Goal: Check status: Check status

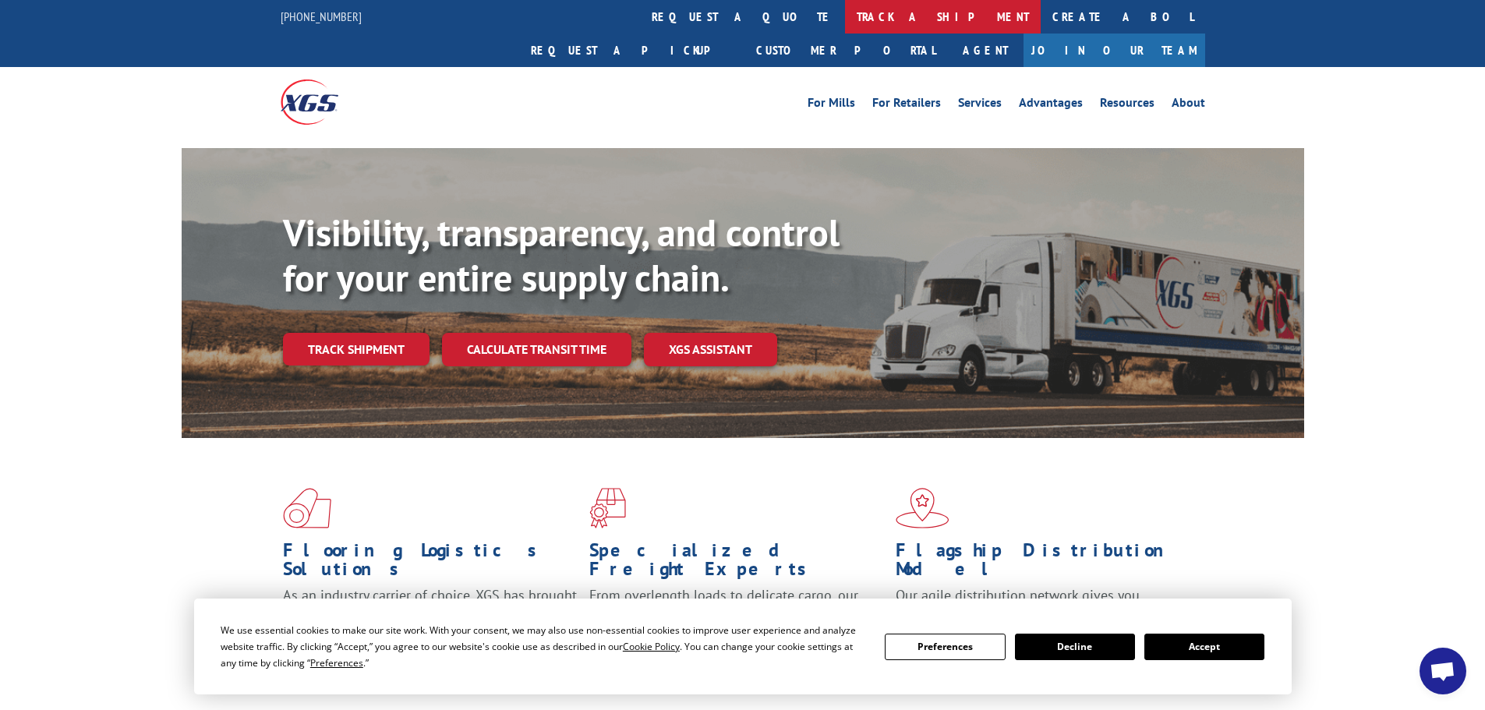
click at [845, 16] on link "track a shipment" at bounding box center [943, 17] width 196 height 34
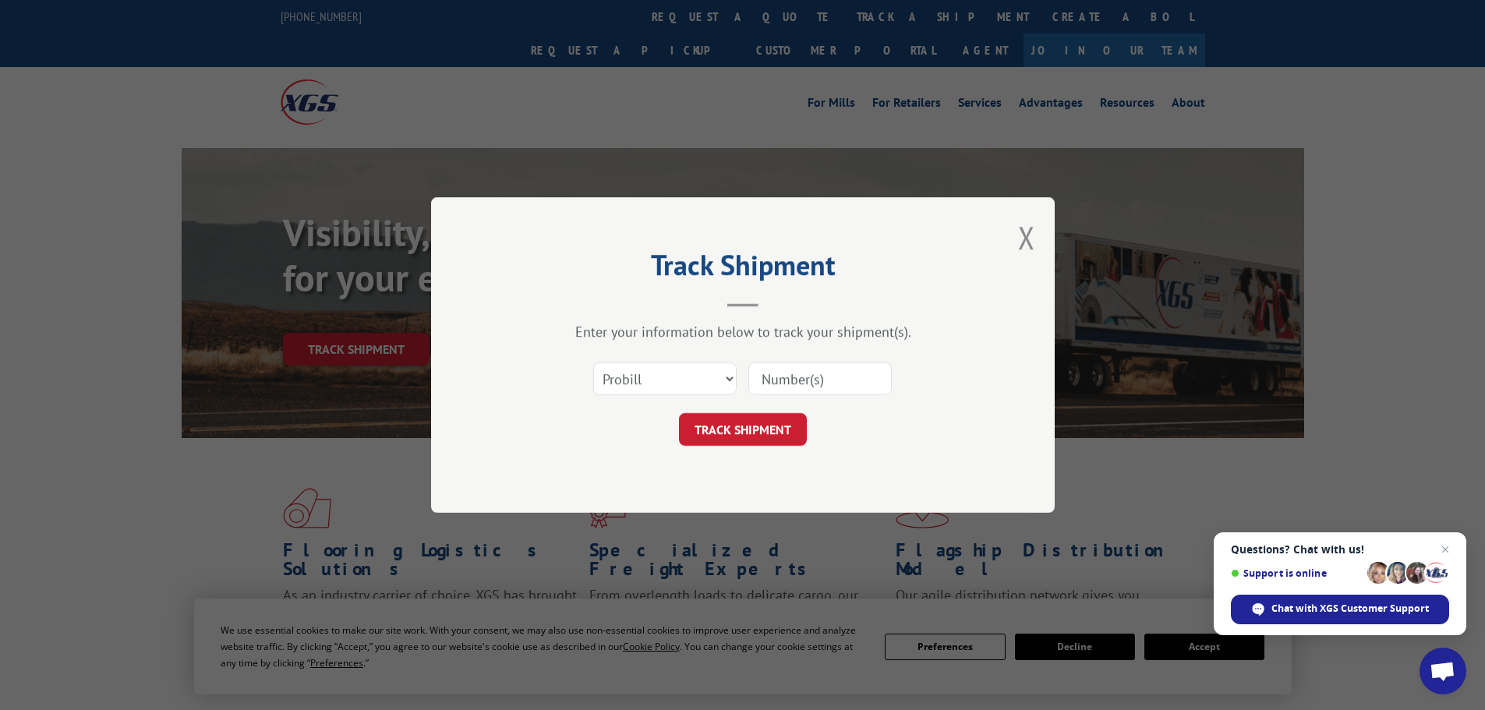
click at [775, 383] on input at bounding box center [819, 378] width 143 height 33
type input "643229"
click at [773, 428] on button "TRACK SHIPMENT" at bounding box center [743, 429] width 128 height 33
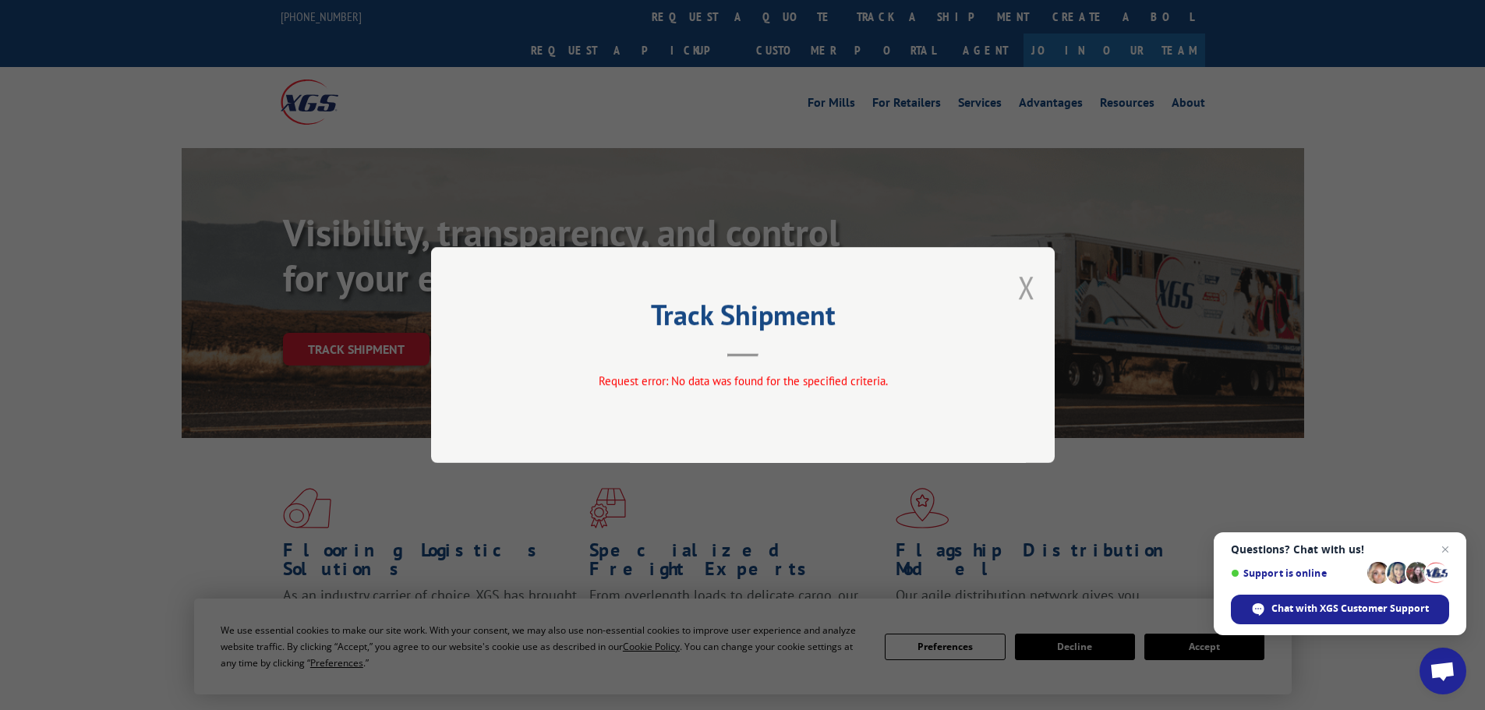
click at [1027, 282] on button "Close modal" at bounding box center [1026, 287] width 17 height 41
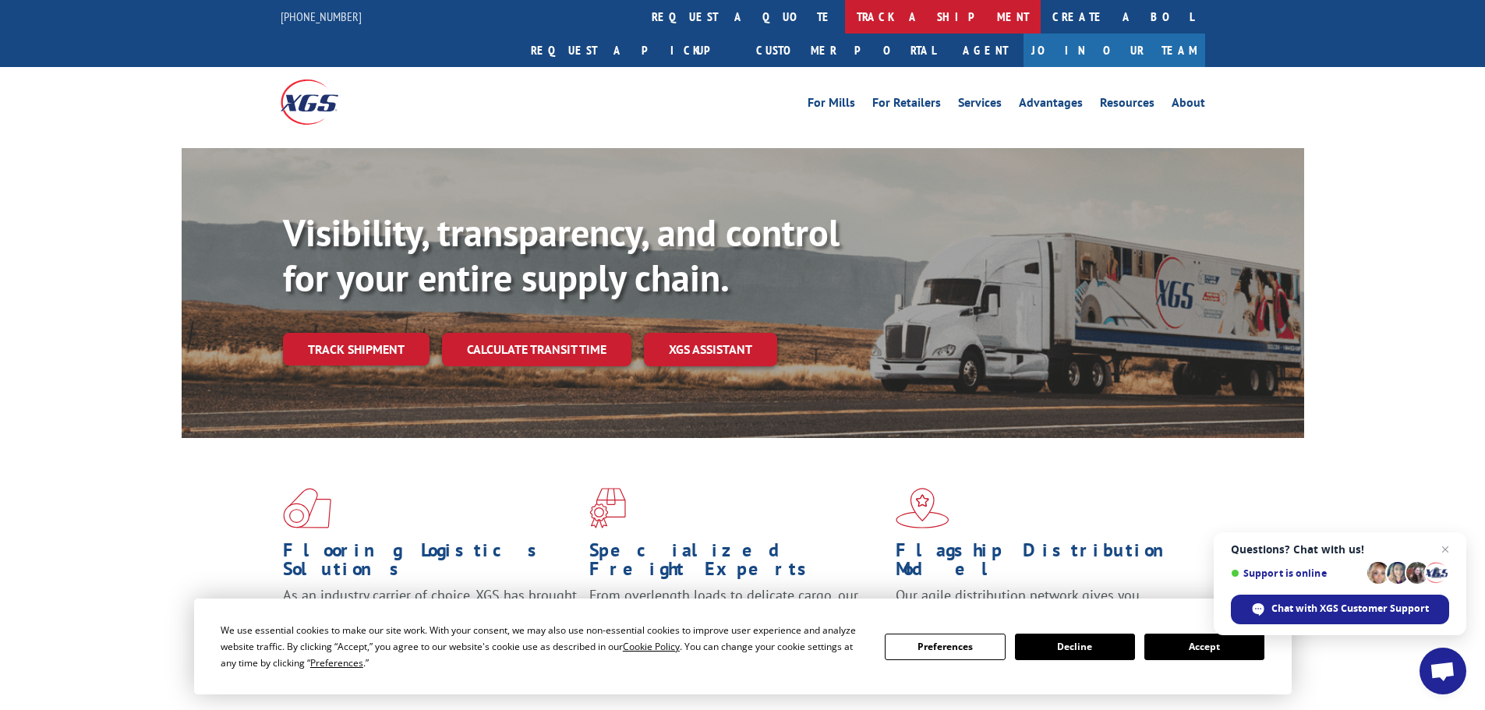
click at [845, 23] on link "track a shipment" at bounding box center [943, 17] width 196 height 34
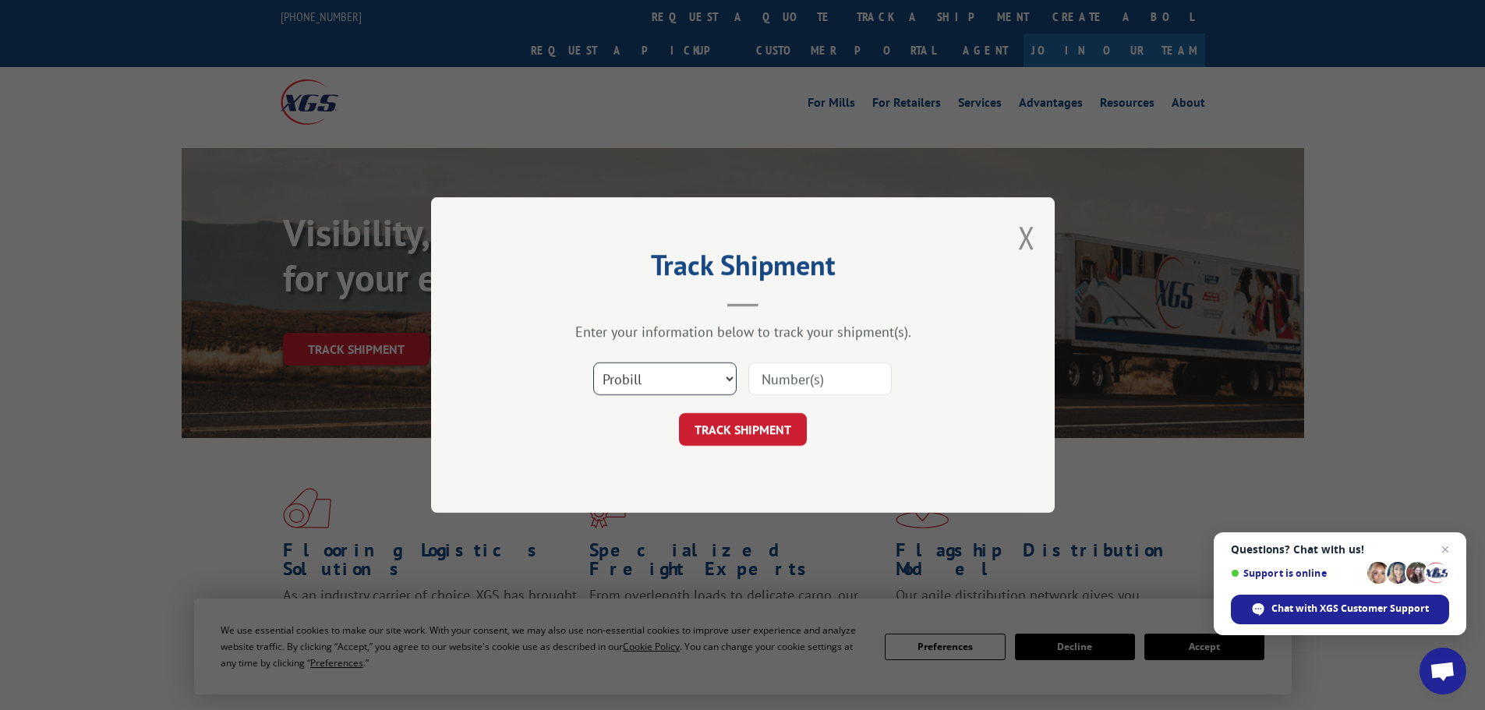
click at [719, 376] on select "Select category... Probill BOL PO" at bounding box center [664, 378] width 143 height 33
select select "bol"
click at [593, 362] on select "Select category... Probill BOL PO" at bounding box center [664, 378] width 143 height 33
click at [782, 374] on input at bounding box center [819, 378] width 143 height 33
type input "5666576"
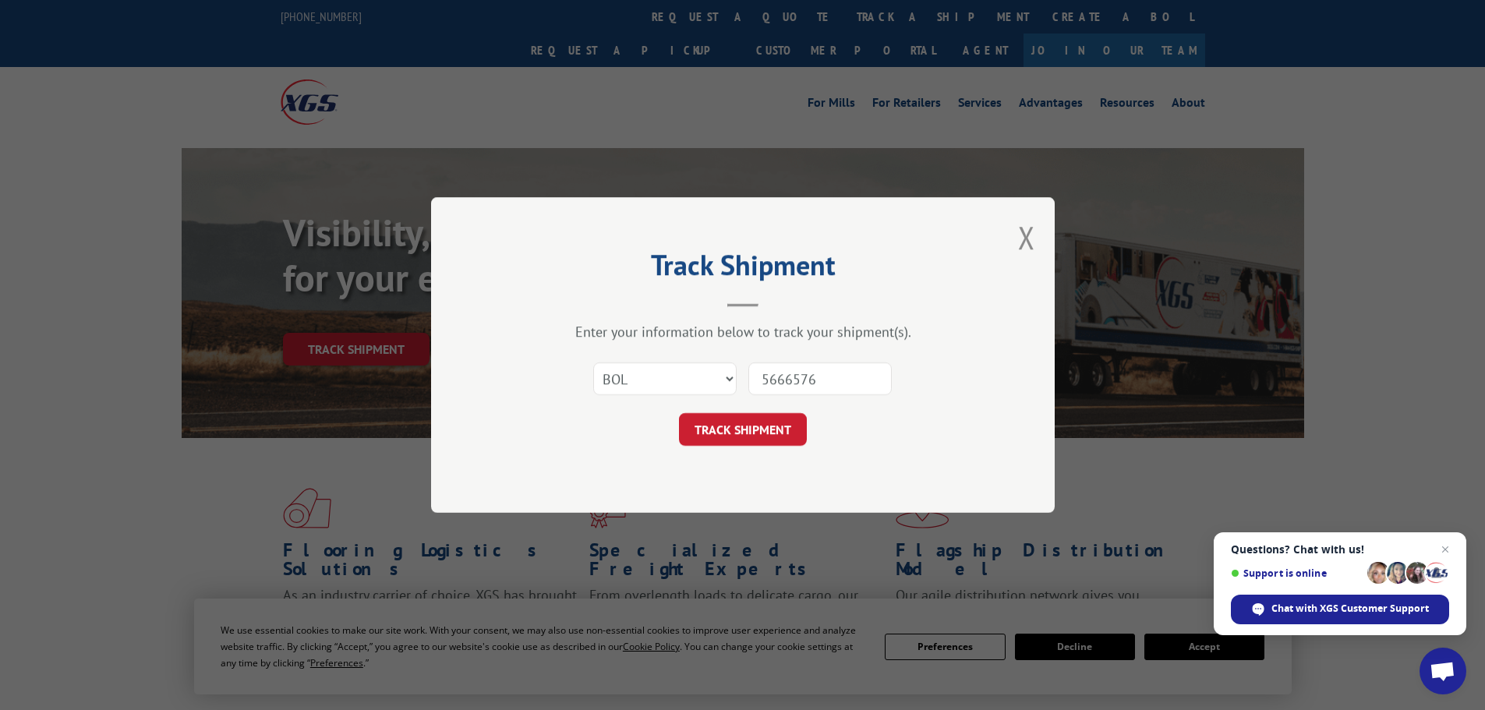
click button "TRACK SHIPMENT" at bounding box center [743, 429] width 128 height 33
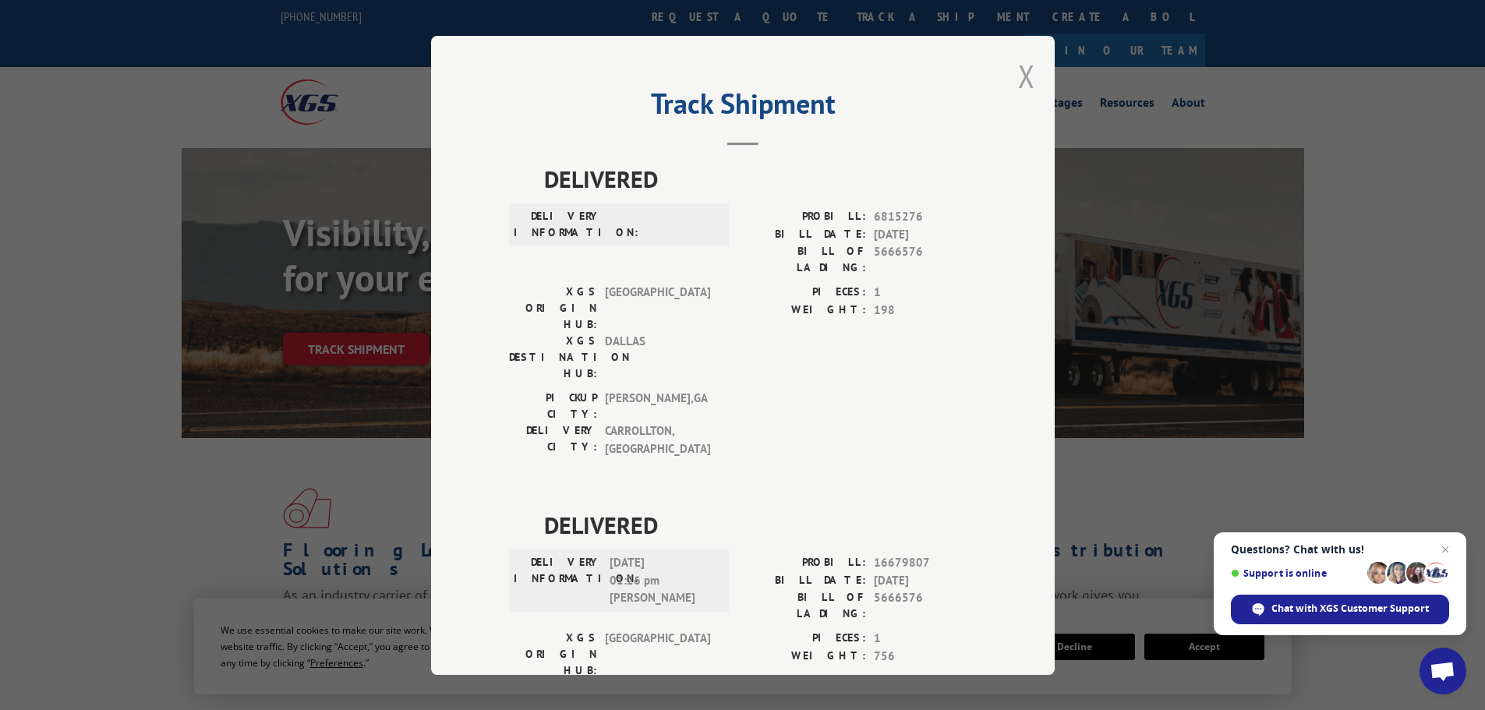
click at [1018, 74] on button "Close modal" at bounding box center [1026, 75] width 17 height 41
